Goal: Information Seeking & Learning: Learn about a topic

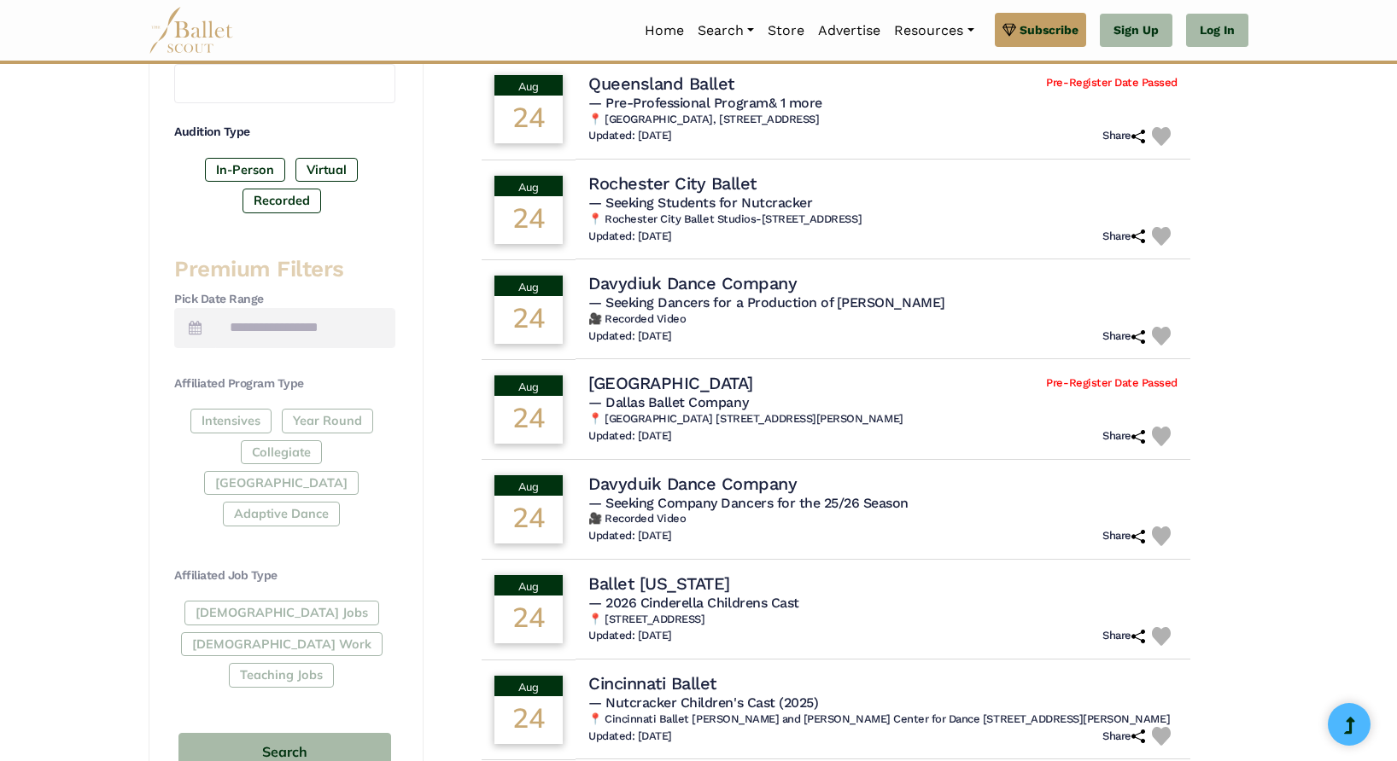
scroll to position [522, 0]
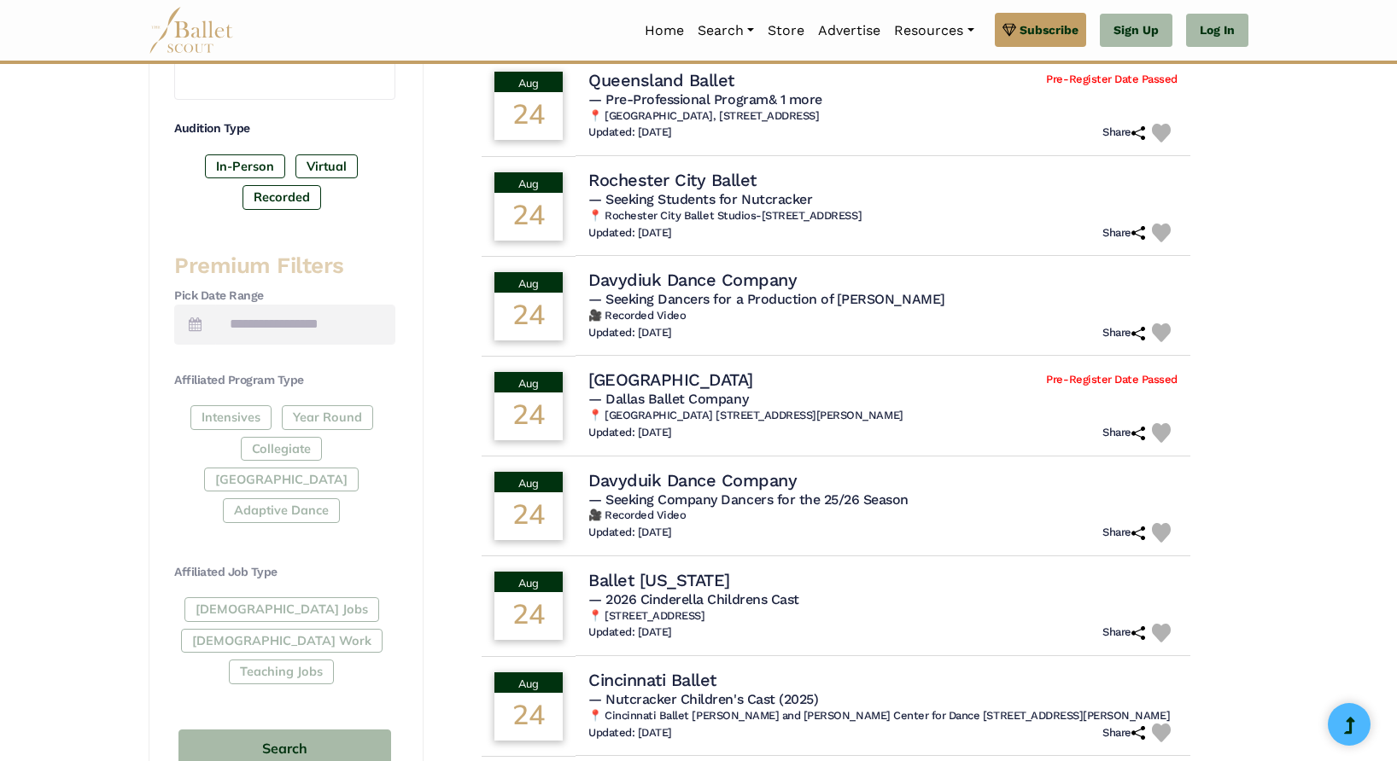
click at [260, 598] on div "Full-Time Jobs Gig Work Teaching Jobs" at bounding box center [284, 644] width 221 height 93
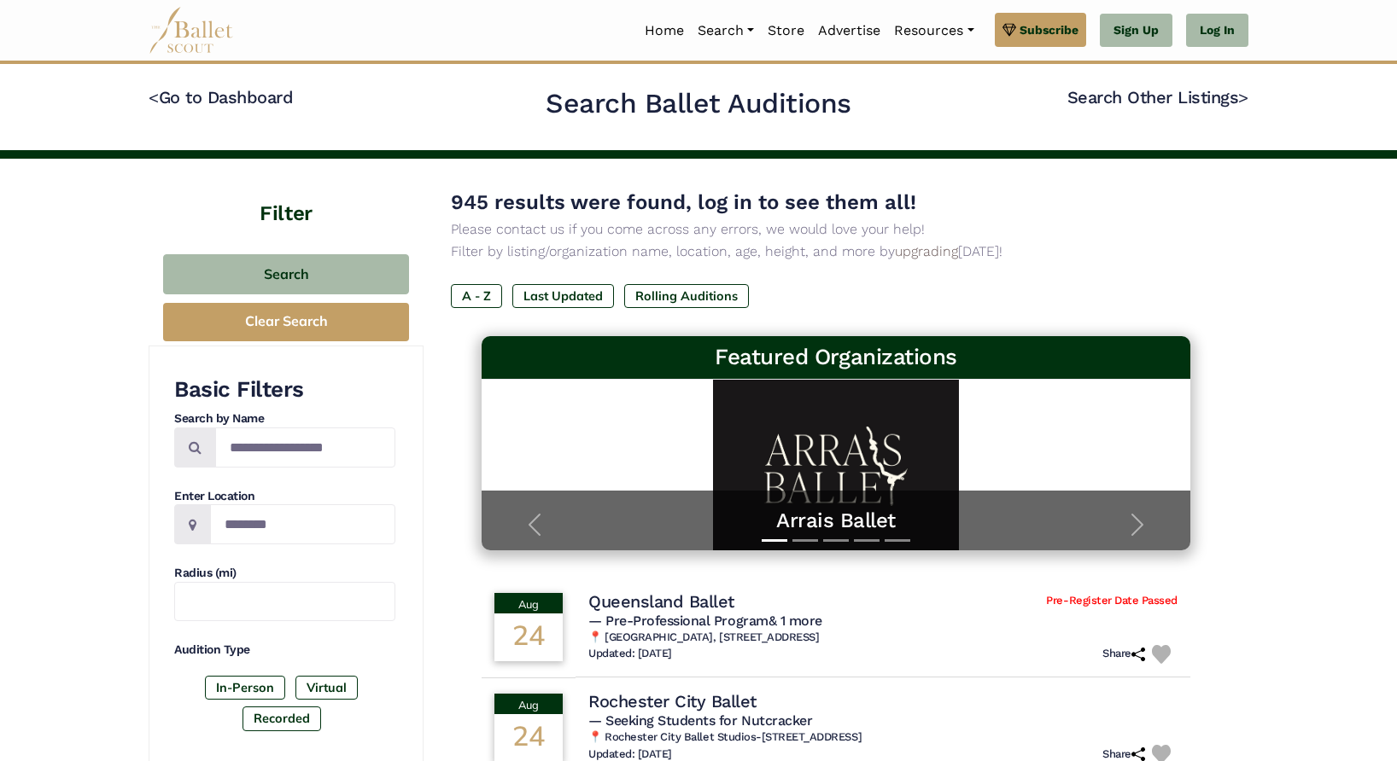
scroll to position [0, 0]
click at [310, 311] on button "Clear Search" at bounding box center [286, 322] width 246 height 38
click at [333, 395] on h3 "Basic Filters" at bounding box center [284, 390] width 221 height 29
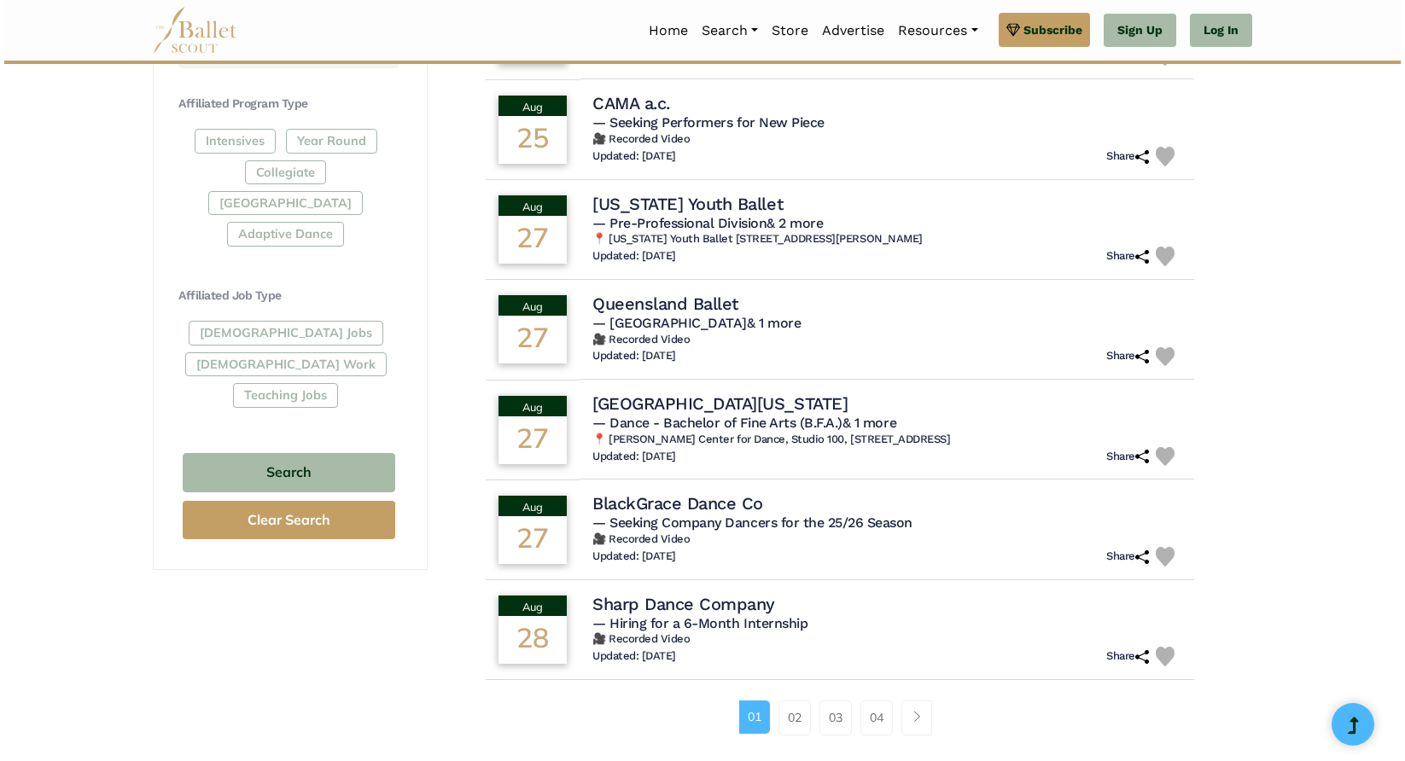
scroll to position [798, 0]
click at [523, 518] on div "27" at bounding box center [522, 540] width 70 height 49
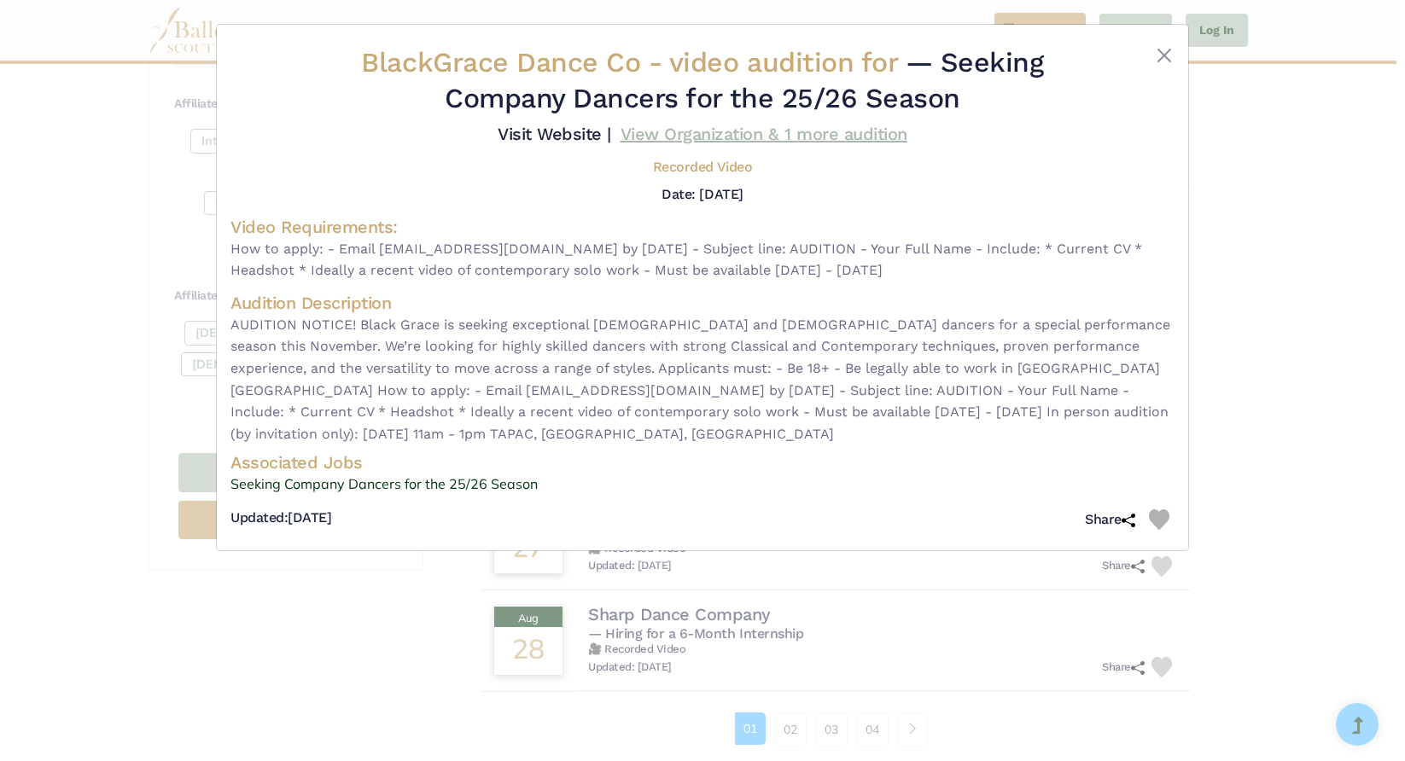
click at [626, 144] on link "View Organization & 1 more audition" at bounding box center [764, 134] width 287 height 20
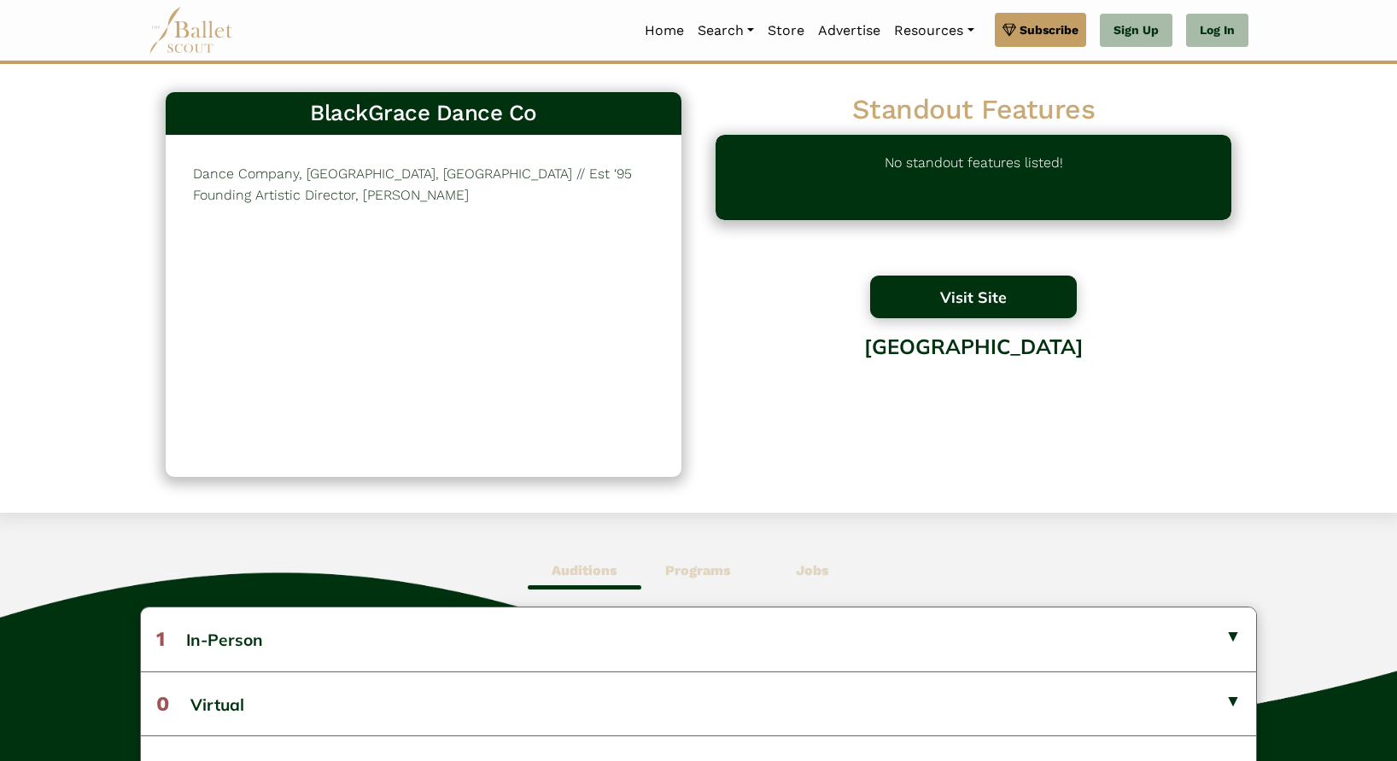
click at [977, 308] on button "Visit Site" at bounding box center [973, 297] width 207 height 43
